Goal: Navigation & Orientation: Find specific page/section

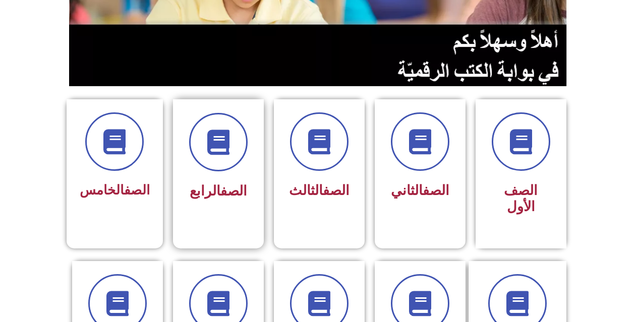
scroll to position [202, 0]
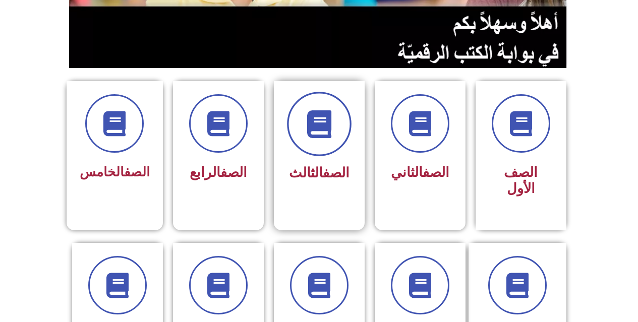
click at [318, 153] on span at bounding box center [319, 124] width 65 height 65
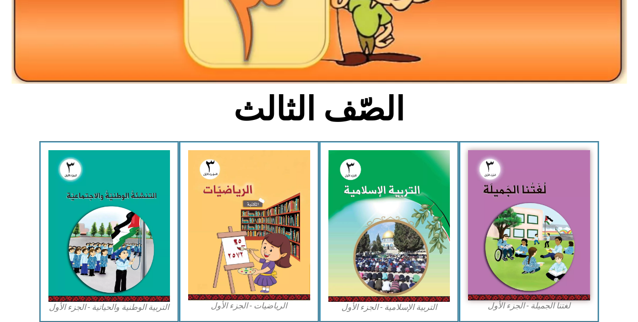
scroll to position [252, 0]
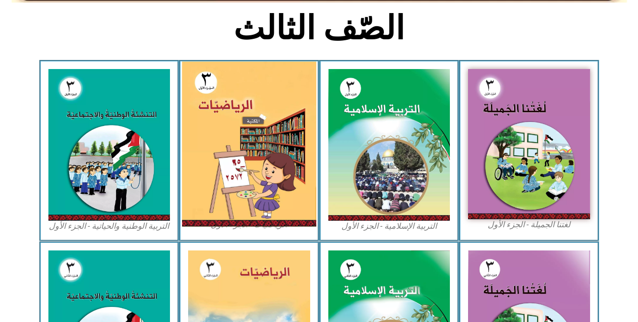
click at [221, 145] on img at bounding box center [249, 144] width 134 height 165
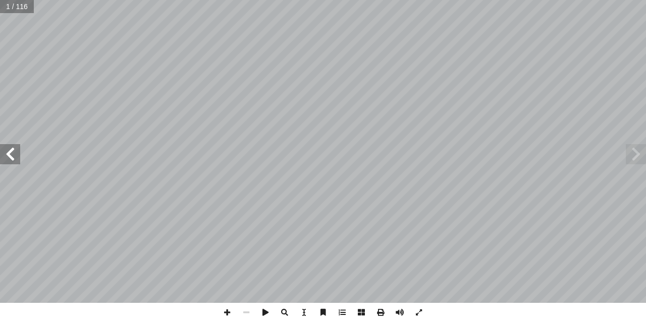
click at [10, 154] on span at bounding box center [10, 154] width 20 height 20
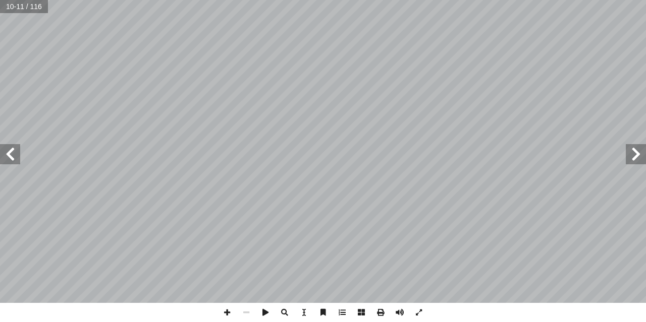
click at [15, 155] on span at bounding box center [10, 154] width 20 height 20
click at [229, 311] on span at bounding box center [226, 312] width 19 height 19
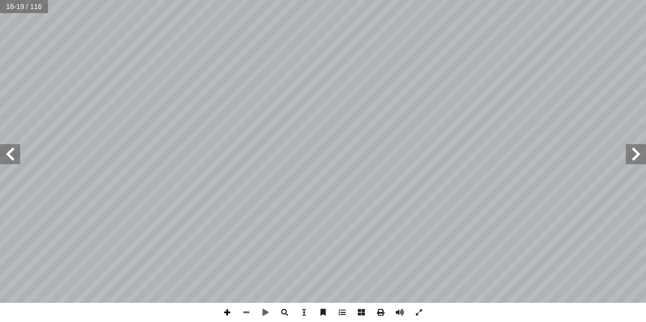
click at [229, 309] on span at bounding box center [226, 312] width 19 height 19
click at [348, 213] on div "١٤ : ً � بتي شفوي � ج إ ا ُ ر ِّ فس أ ا و ِ ت � الفراغ ُ كمل أ ا و ِ العددين أ …" at bounding box center [323, 161] width 646 height 322
click at [11, 156] on span at bounding box center [10, 154] width 20 height 20
